Goal: Information Seeking & Learning: Learn about a topic

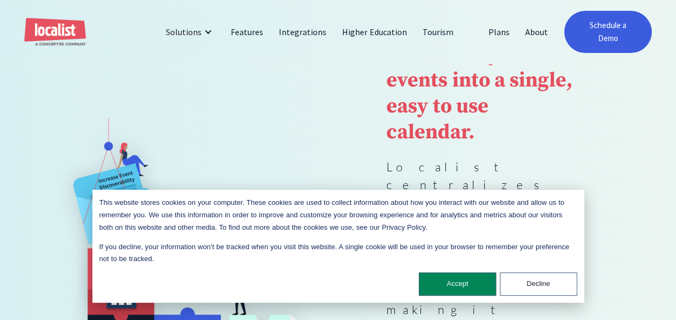
scroll to position [162, 0]
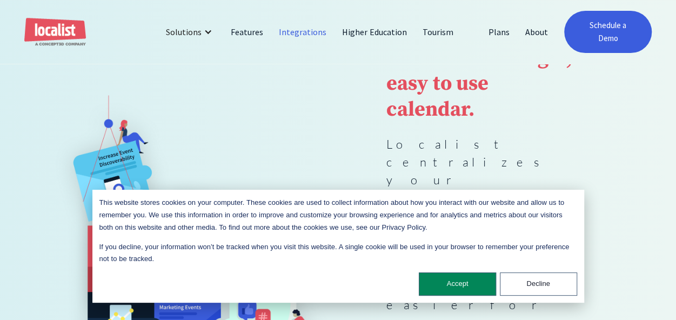
click at [298, 31] on link "Integrations" at bounding box center [302, 32] width 63 height 26
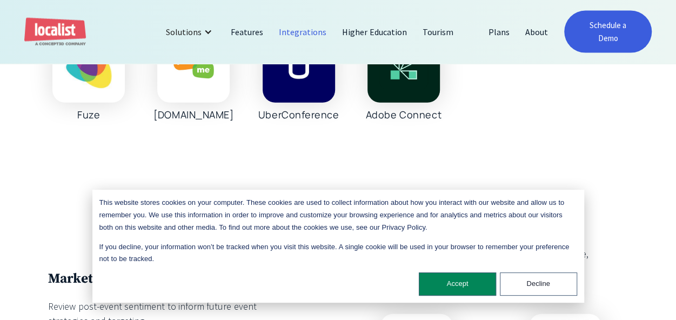
scroll to position [1297, 0]
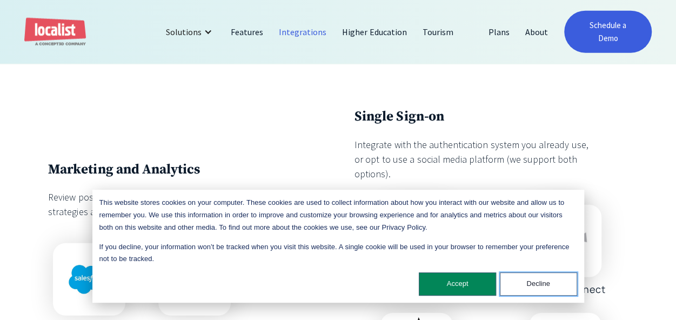
click at [551, 289] on button "Decline" at bounding box center [538, 283] width 77 height 23
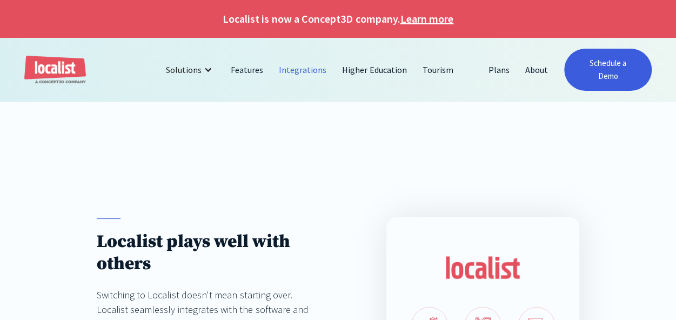
scroll to position [0, 0]
click at [249, 65] on link "Features" at bounding box center [247, 70] width 48 height 26
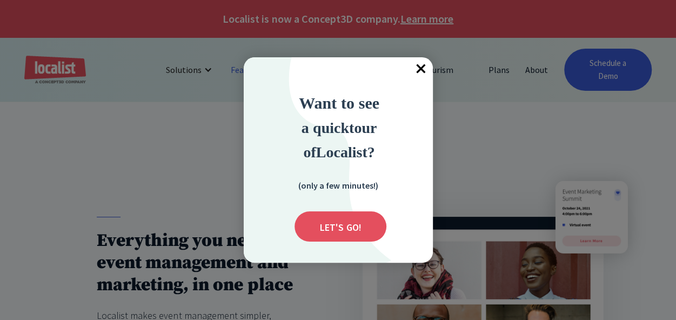
click at [416, 69] on span "×" at bounding box center [421, 69] width 24 height 24
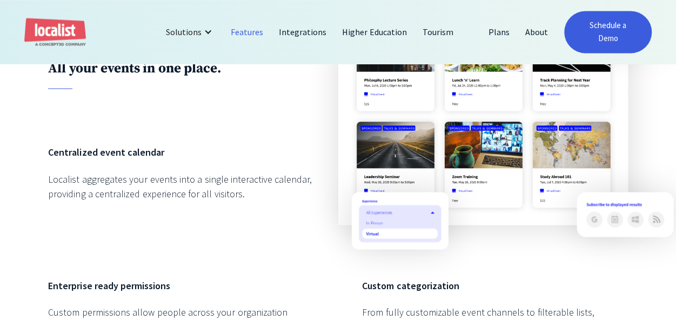
scroll to position [973, 0]
